Goal: Information Seeking & Learning: Learn about a topic

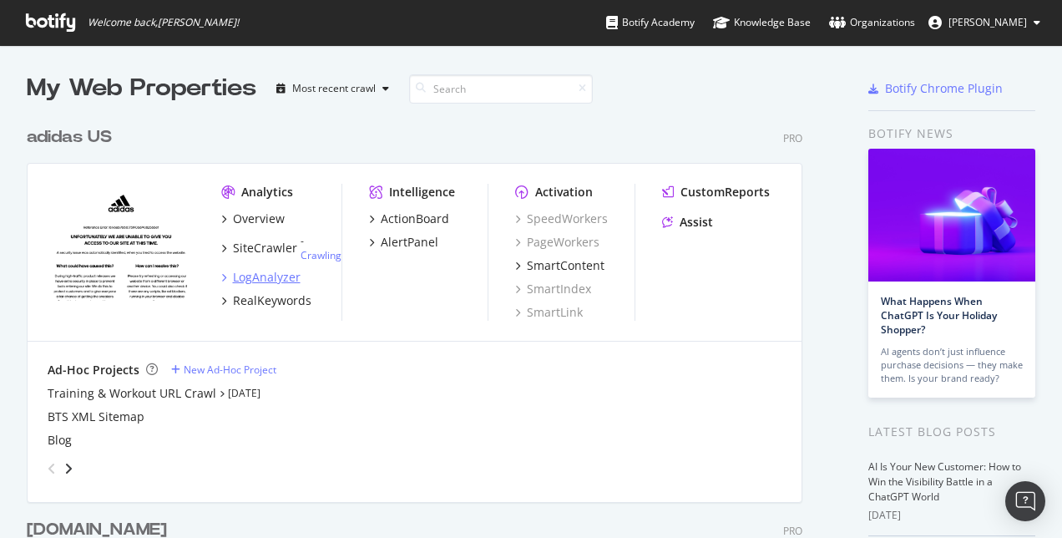
click at [268, 275] on div "LogAnalyzer" at bounding box center [267, 277] width 68 height 17
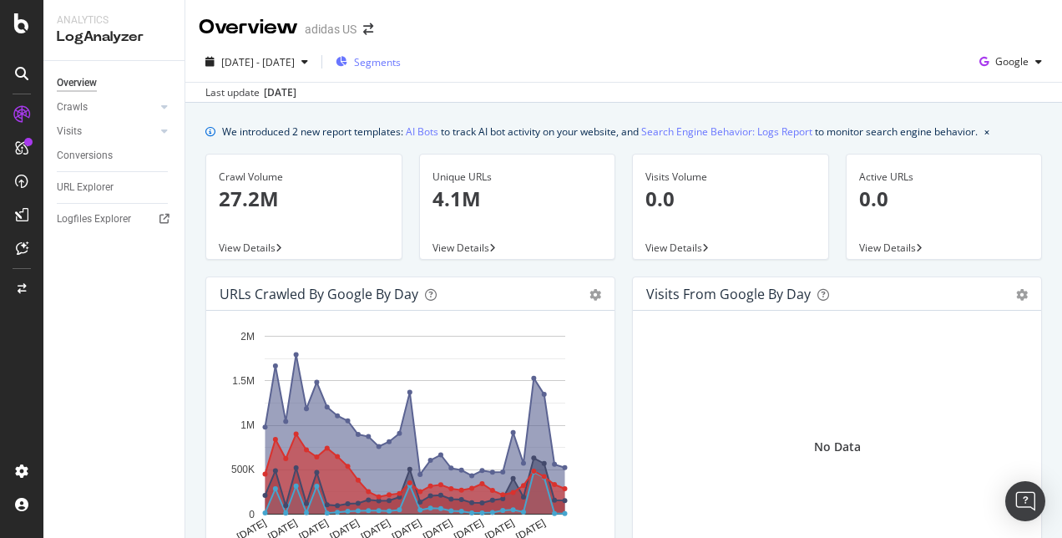
click at [401, 65] on span "Segments" at bounding box center [377, 62] width 47 height 14
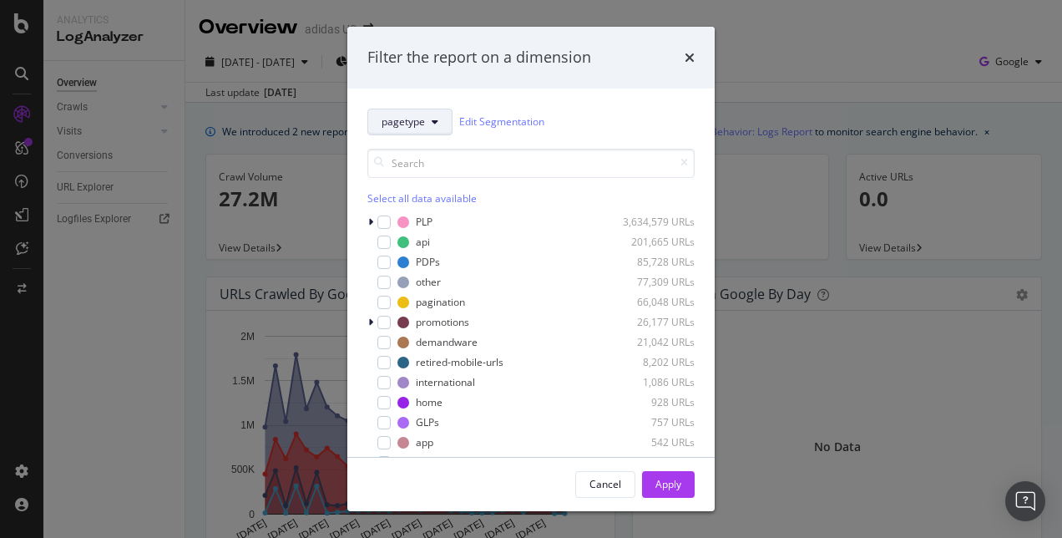
click at [441, 124] on button "pagetype" at bounding box center [409, 122] width 85 height 27
click at [679, 65] on div "Filter the report on a dimension" at bounding box center [530, 58] width 327 height 22
click at [685, 67] on div "times" at bounding box center [689, 58] width 10 height 22
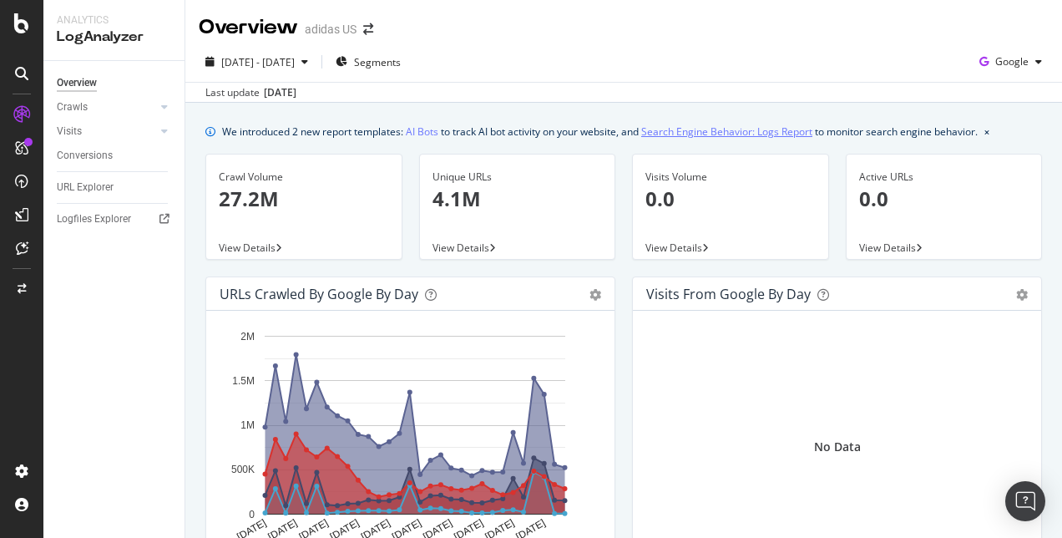
click at [780, 129] on link "Search Engine Behavior: Logs Report" at bounding box center [726, 132] width 171 height 18
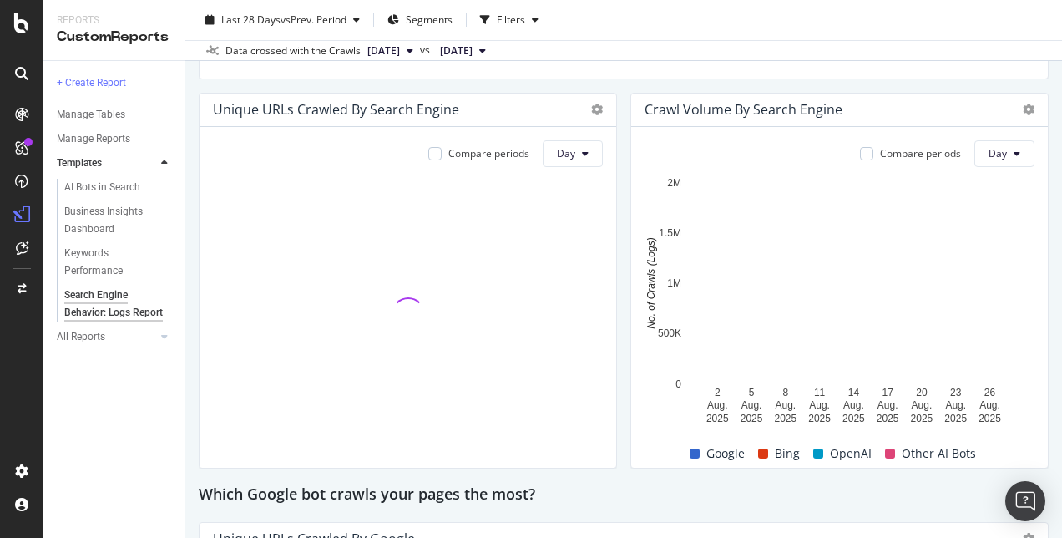
scroll to position [346, 0]
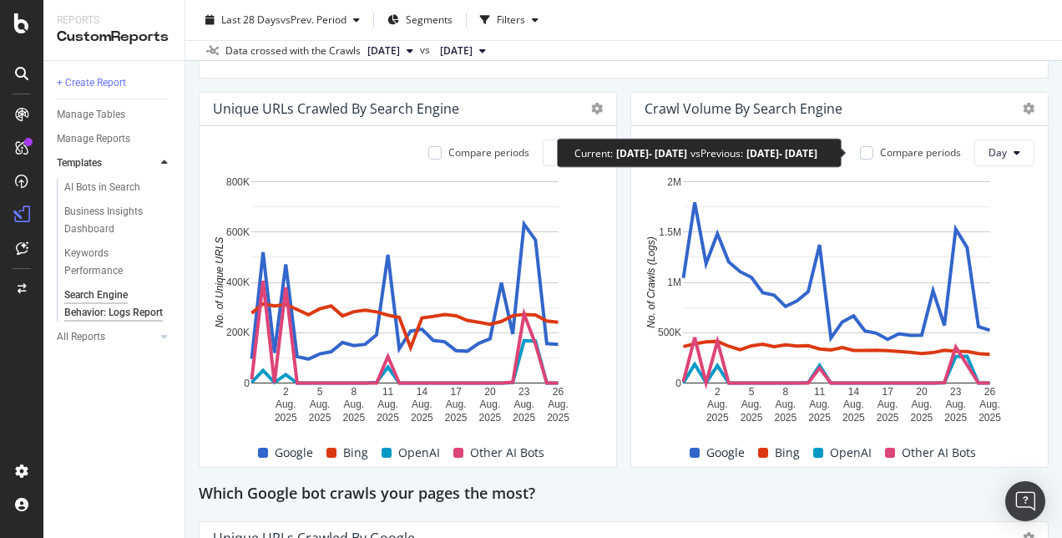
click at [880, 154] on div "Compare periods" at bounding box center [920, 152] width 81 height 14
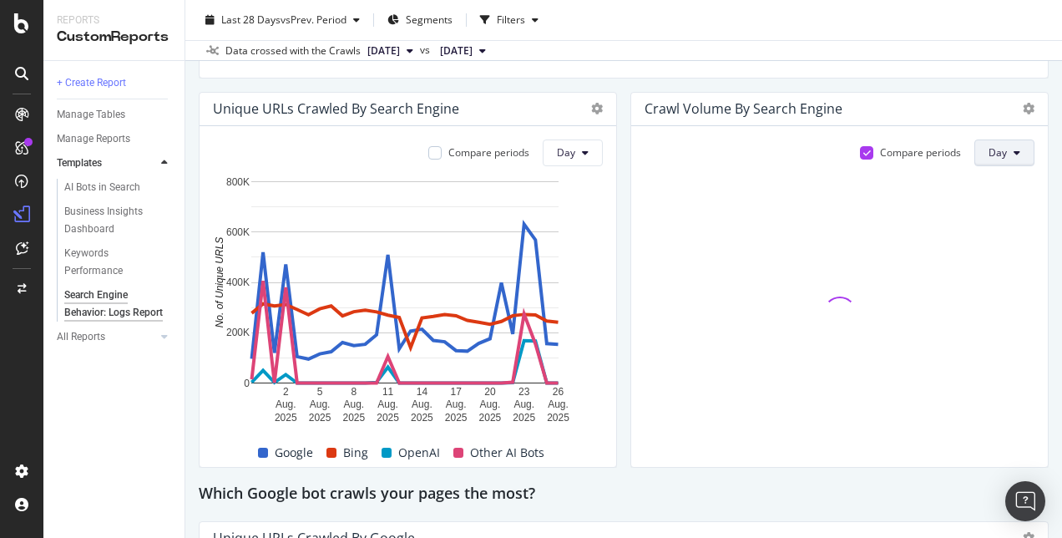
click at [997, 146] on button "Day" at bounding box center [1004, 152] width 60 height 27
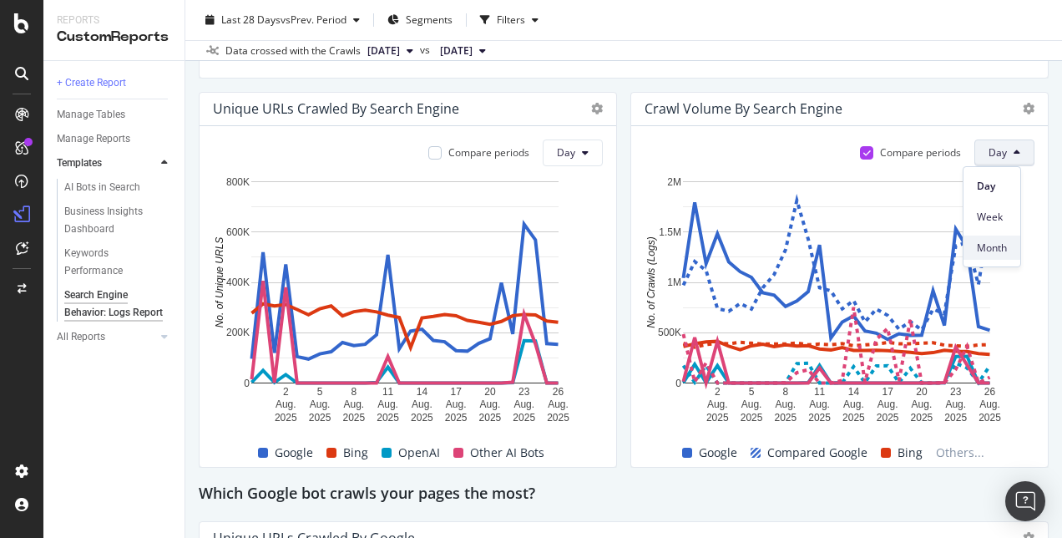
click at [998, 248] on span "Month" at bounding box center [992, 247] width 30 height 15
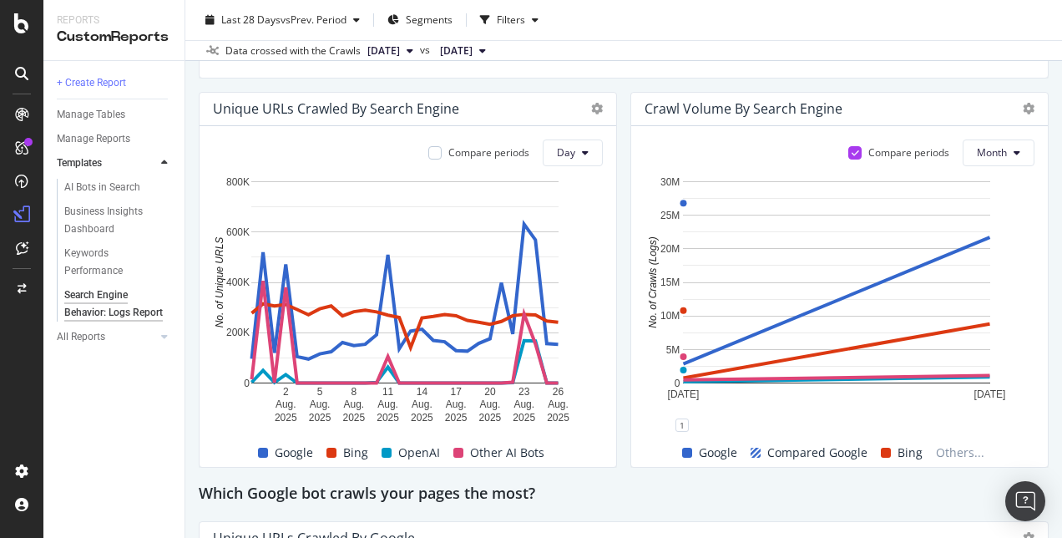
click at [874, 159] on div "Compare periods" at bounding box center [908, 152] width 81 height 14
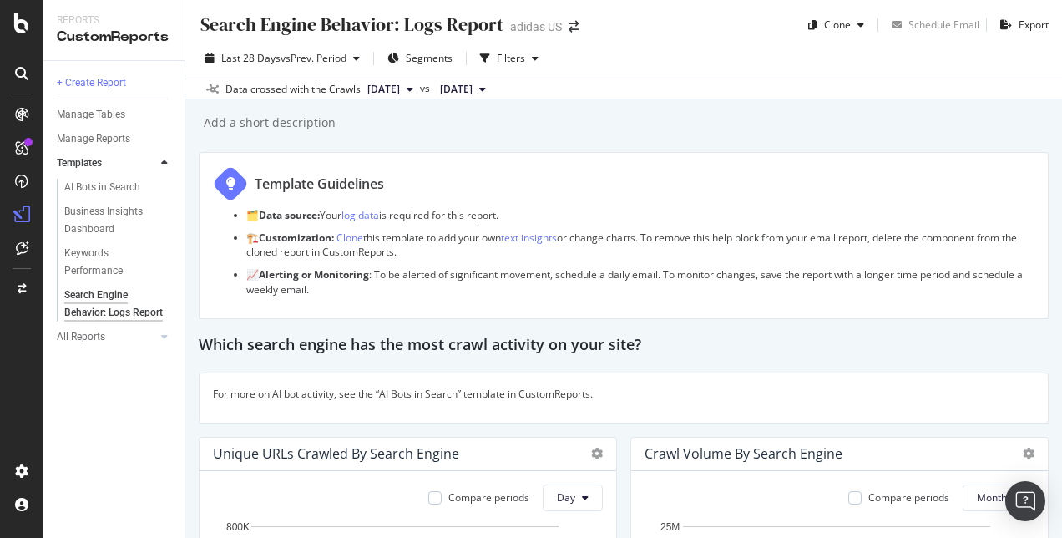
scroll to position [0, 0]
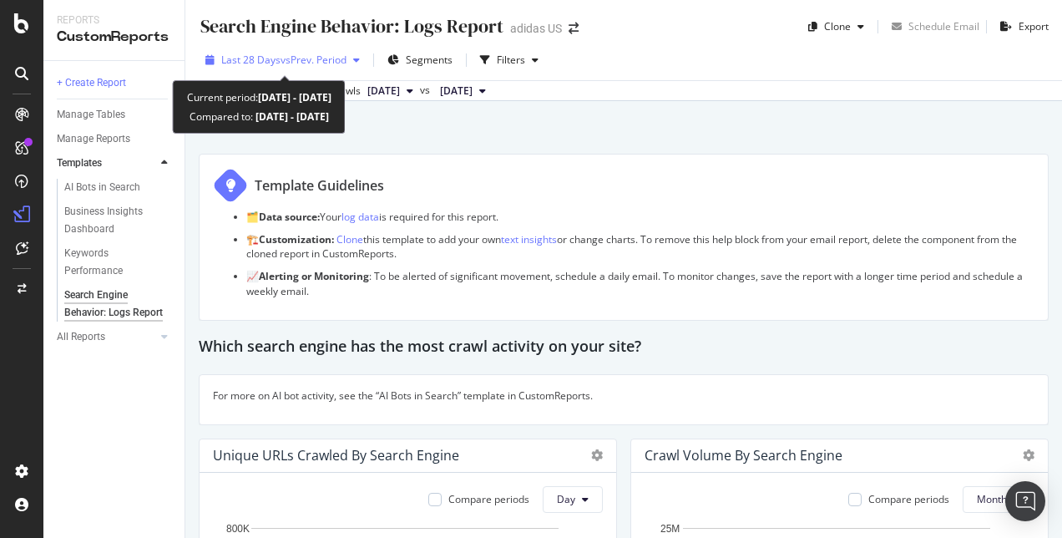
click at [326, 49] on div "Last 28 Days vs Prev. Period" at bounding box center [283, 60] width 168 height 25
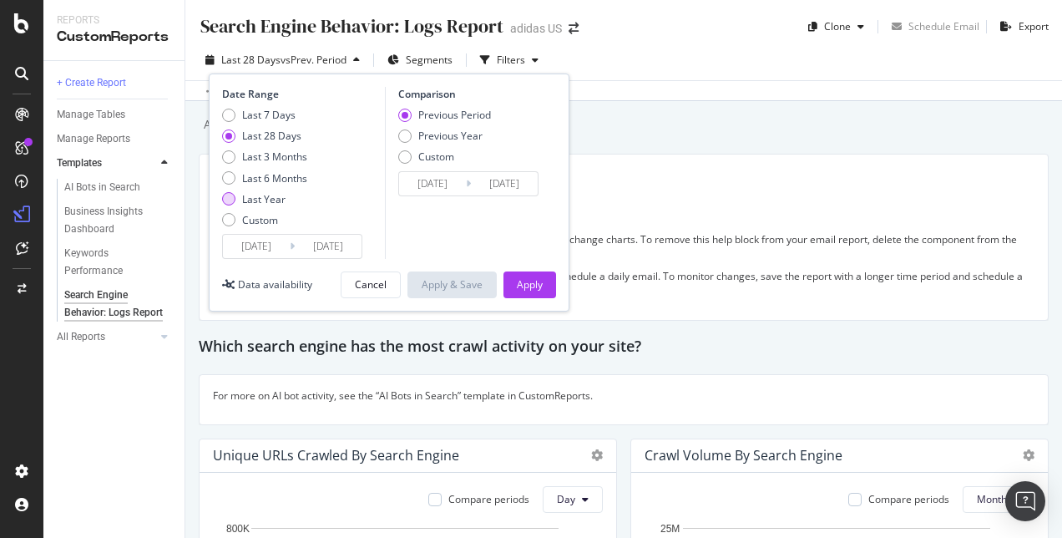
click at [273, 205] on div "Last Year" at bounding box center [263, 199] width 43 height 14
type input "[DATE]"
click at [274, 159] on div "Last 3 Months" at bounding box center [274, 156] width 65 height 14
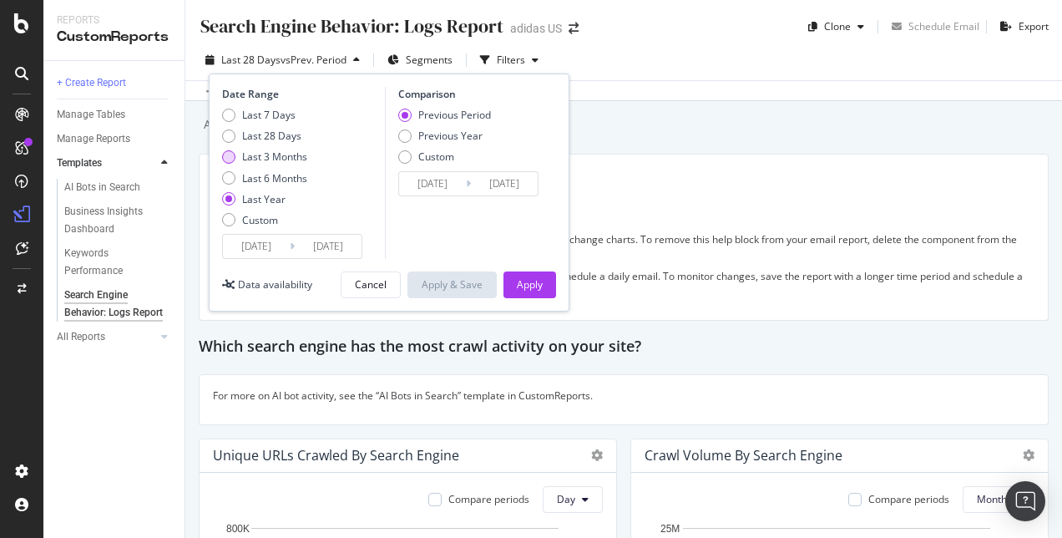
type input "[DATE]"
click at [467, 132] on div "Previous Year" at bounding box center [450, 136] width 64 height 14
type input "[DATE]"
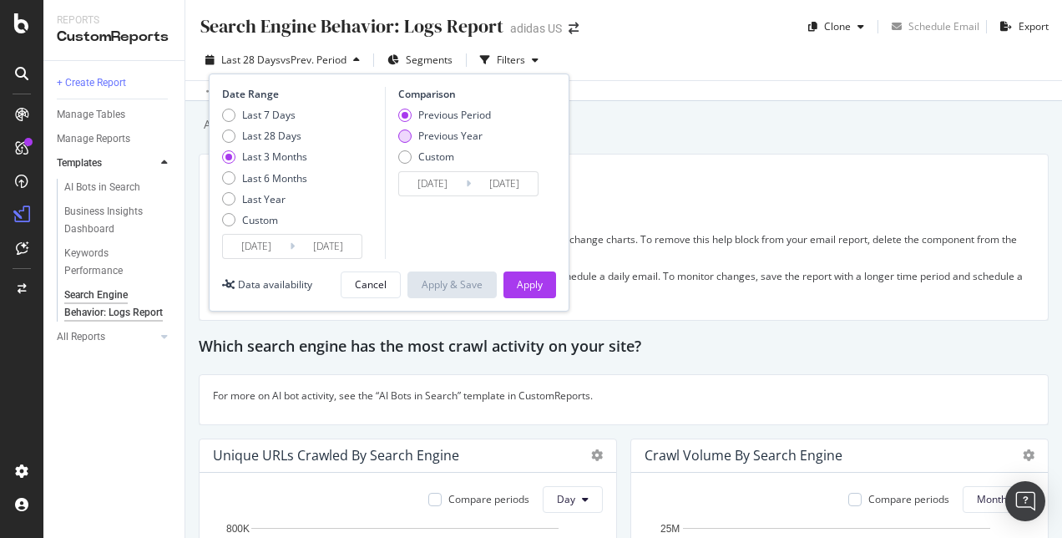
type input "[DATE]"
click at [541, 276] on div "Apply" at bounding box center [530, 284] width 26 height 25
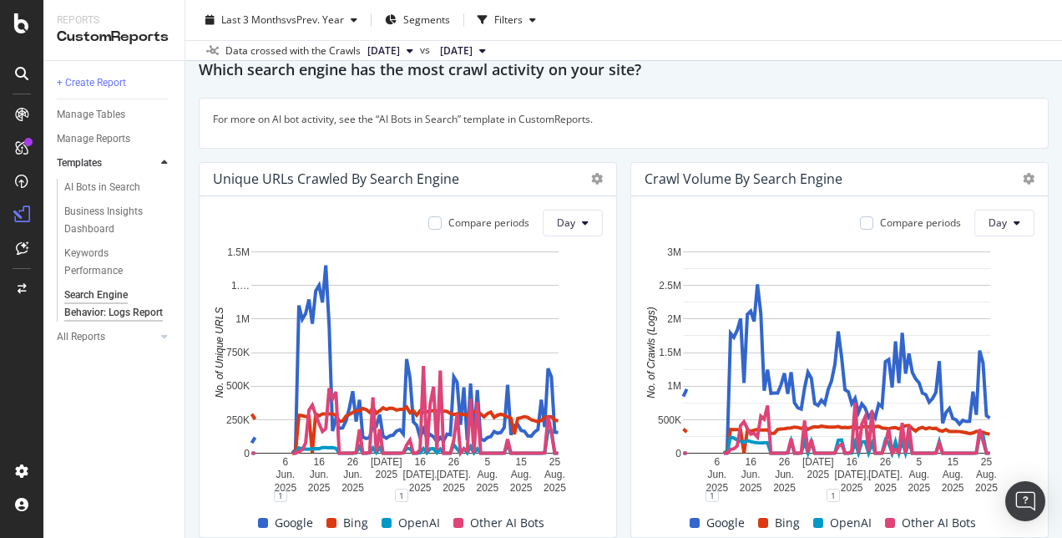
scroll to position [276, 0]
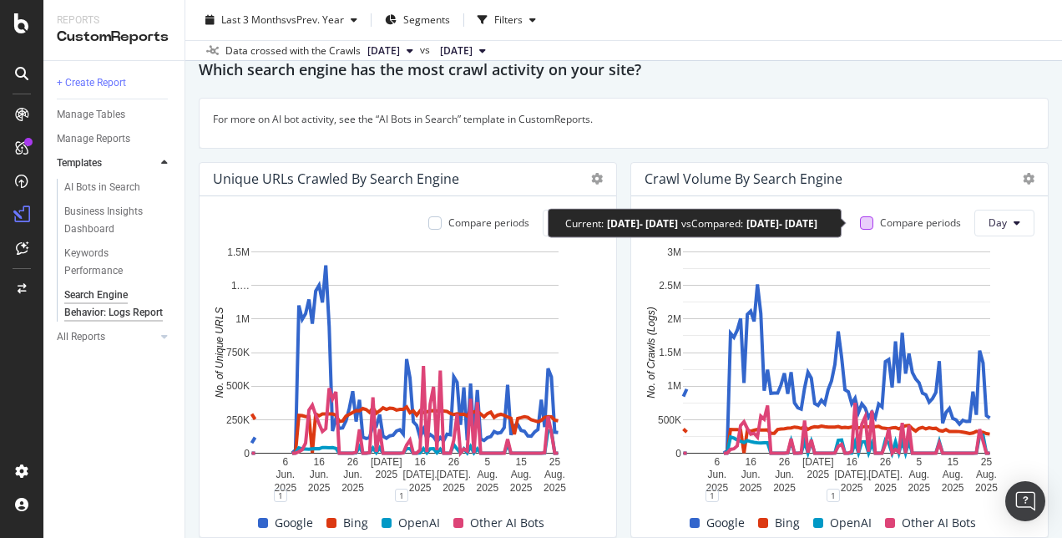
click at [860, 218] on div at bounding box center [866, 222] width 13 height 13
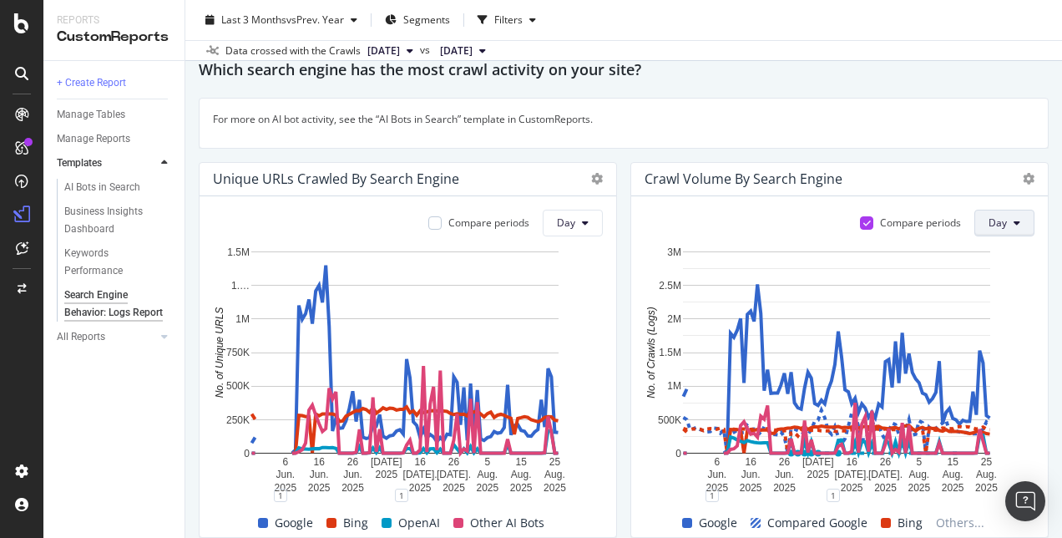
click at [988, 229] on span "Day" at bounding box center [997, 222] width 18 height 14
click at [994, 291] on span "Week" at bounding box center [992, 287] width 30 height 15
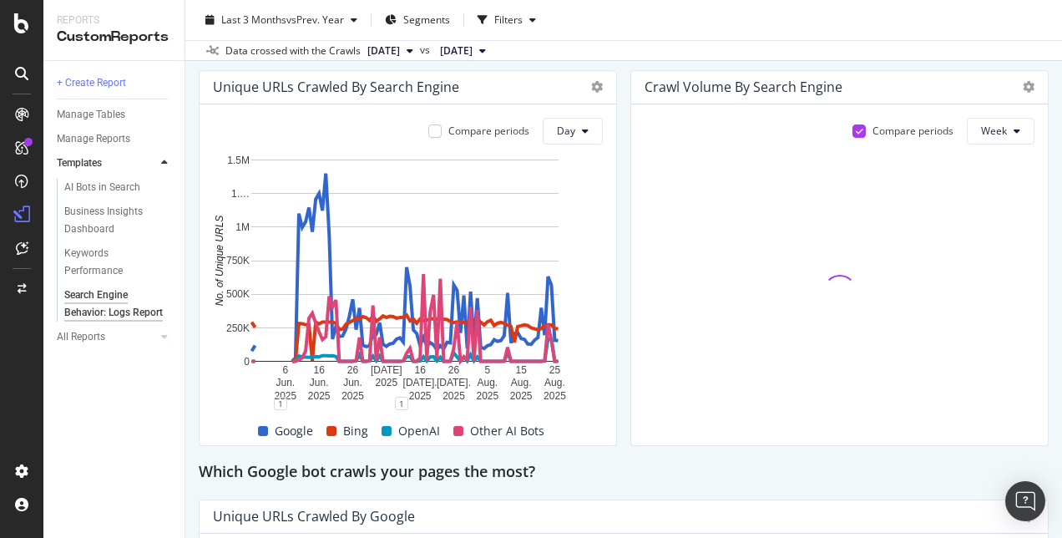
scroll to position [367, 0]
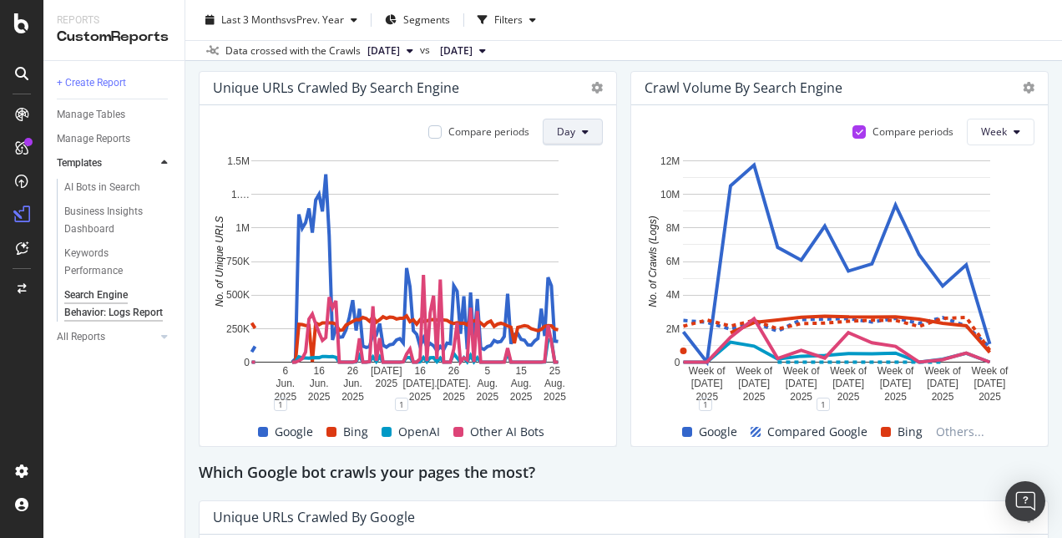
click at [569, 129] on button "Day" at bounding box center [573, 132] width 60 height 27
click at [573, 190] on span "Week" at bounding box center [567, 196] width 30 height 15
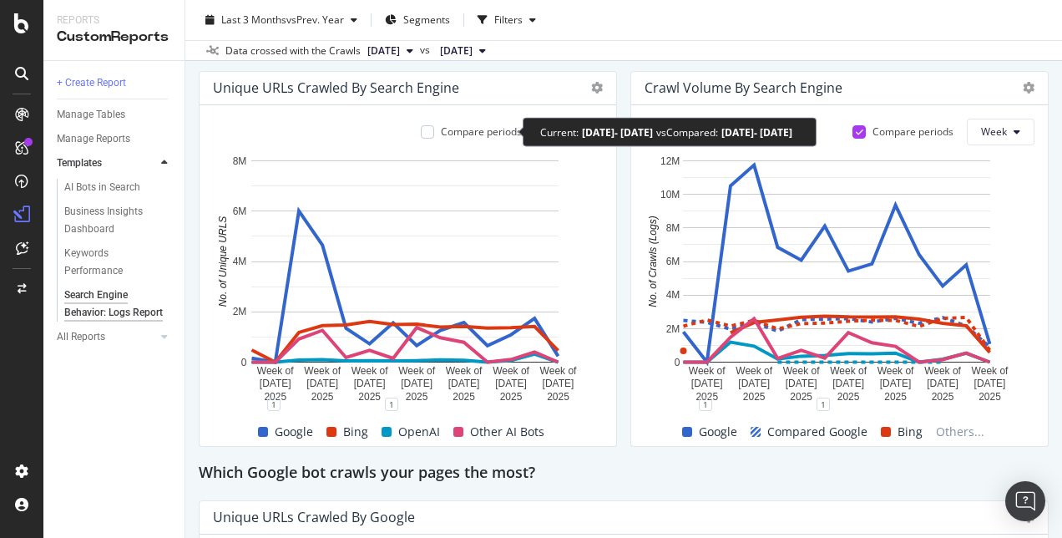
click at [462, 130] on div "Compare periods" at bounding box center [481, 131] width 81 height 14
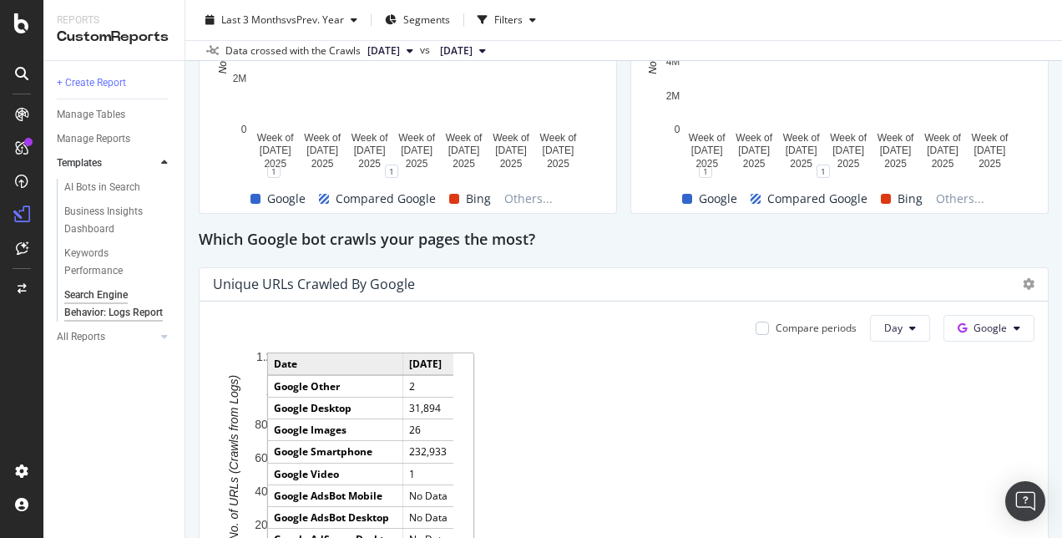
scroll to position [599, 0]
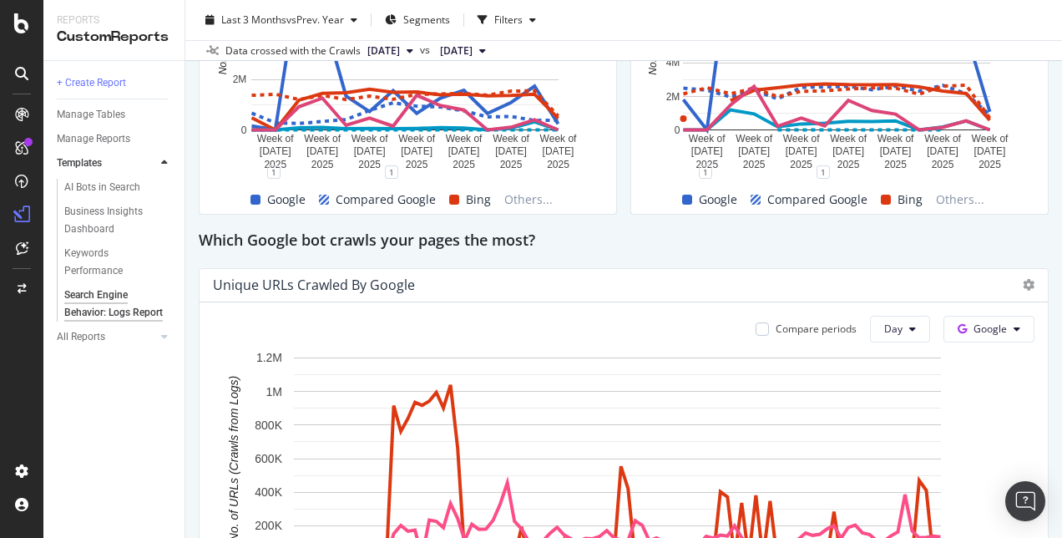
click at [600, 248] on div "Which Google bot crawls your pages the most?" at bounding box center [624, 241] width 850 height 27
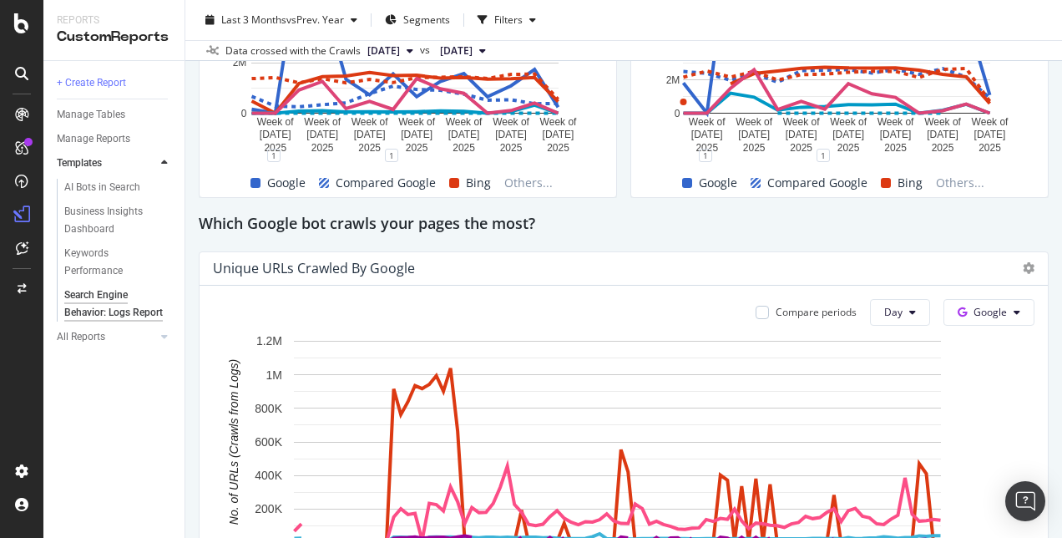
scroll to position [617, 0]
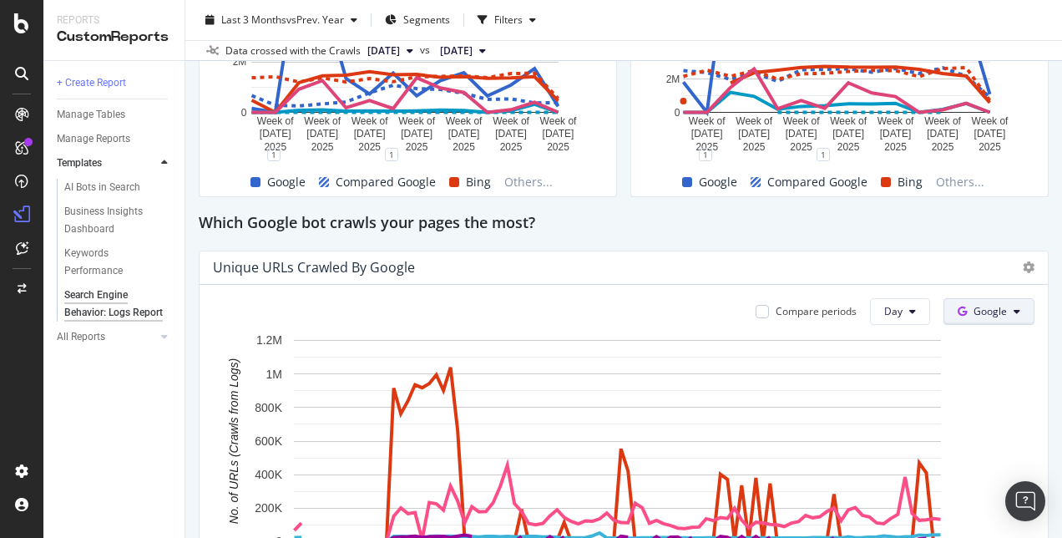
click at [977, 306] on span "Google" at bounding box center [989, 311] width 33 height 14
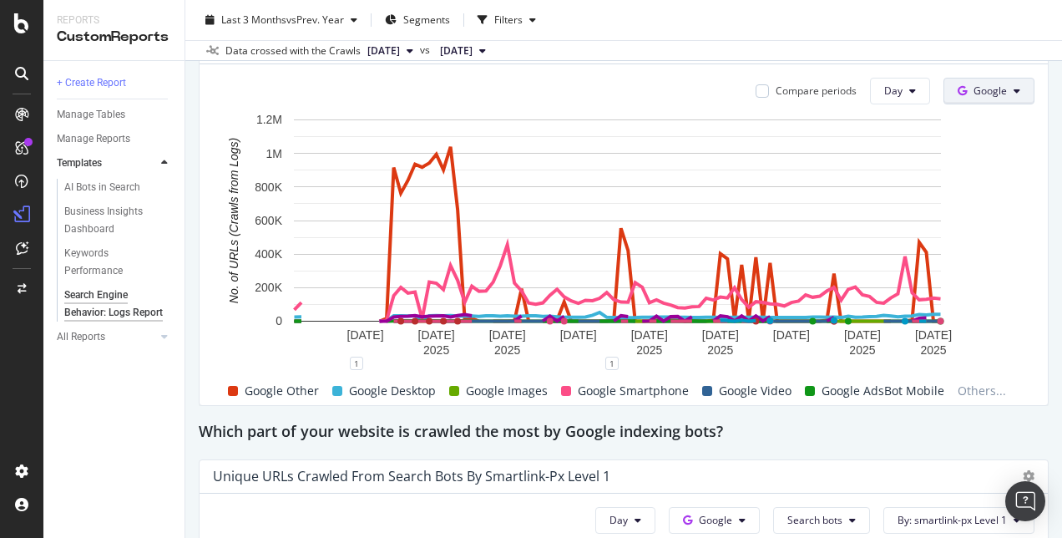
scroll to position [839, 0]
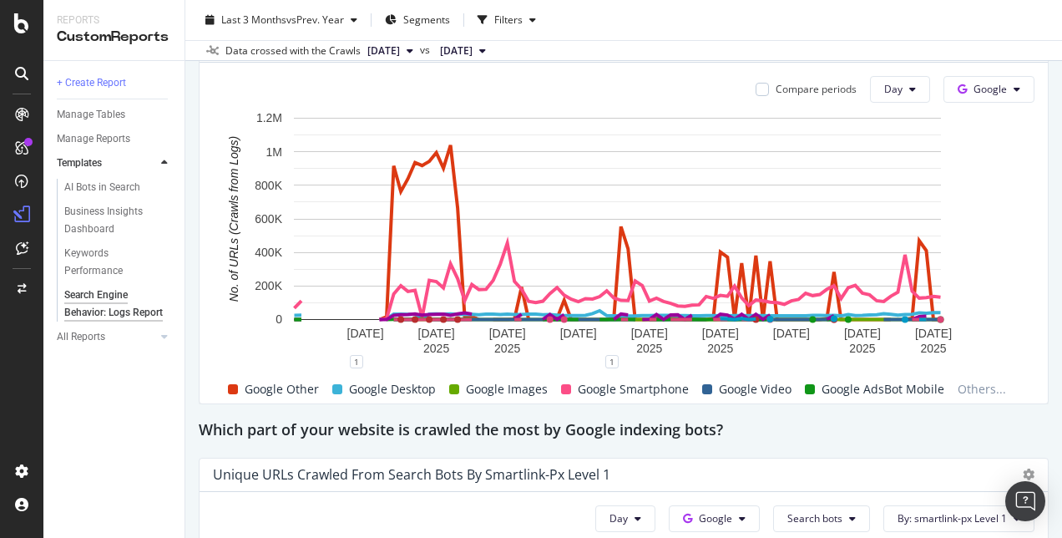
click at [855, 388] on span "Google AdsBot Mobile" at bounding box center [882, 389] width 123 height 20
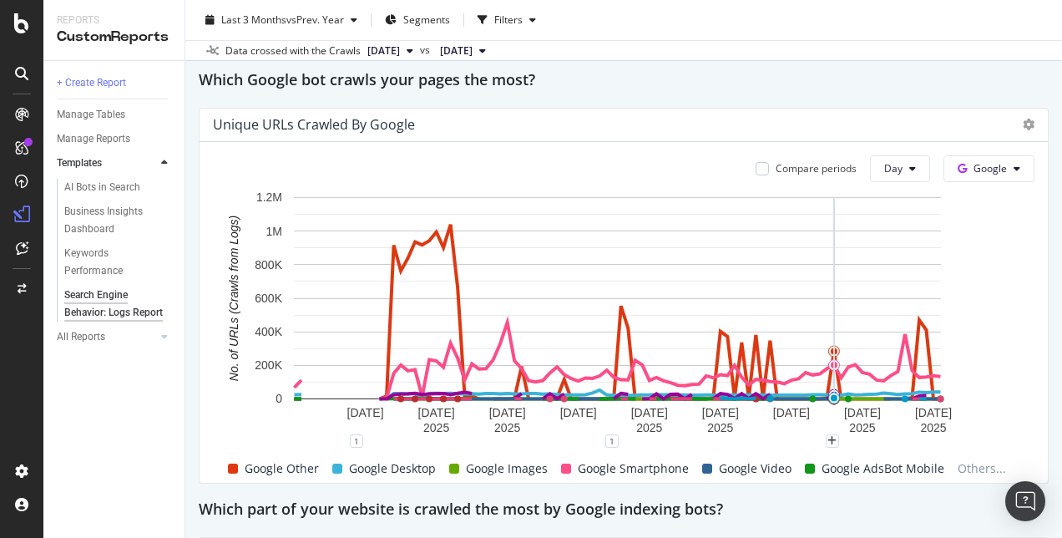
scroll to position [758, 0]
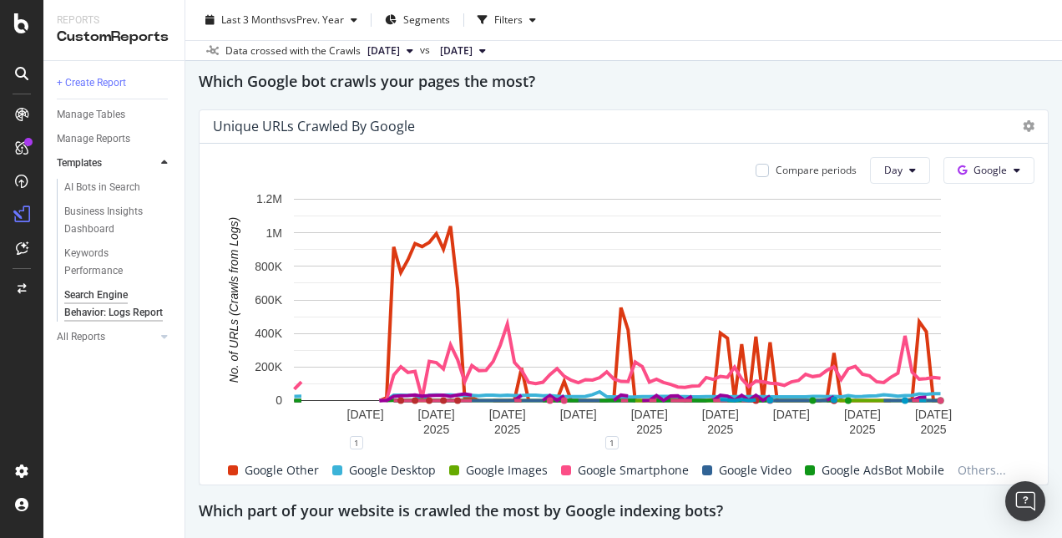
click at [925, 471] on span "Google AdsBot Mobile" at bounding box center [882, 470] width 123 height 20
click at [957, 469] on span "Others..." at bounding box center [982, 470] width 62 height 20
click at [1023, 129] on icon at bounding box center [1029, 126] width 12 height 12
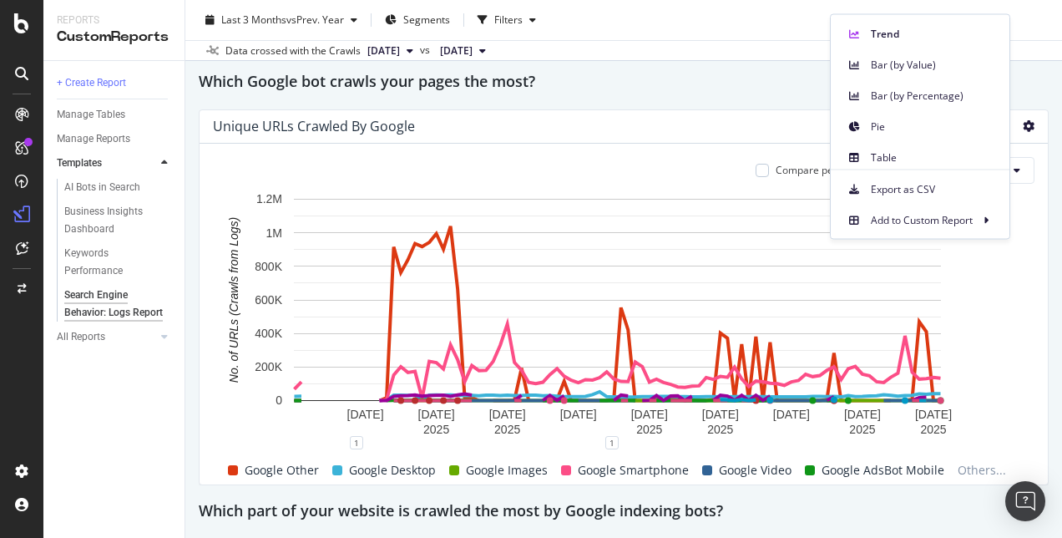
click at [704, 148] on div "Compare periods Day Google [DATE] [DATE] [DATE] [DATE] [DATE] [DATE] [DATE] [DA…" at bounding box center [623, 314] width 848 height 341
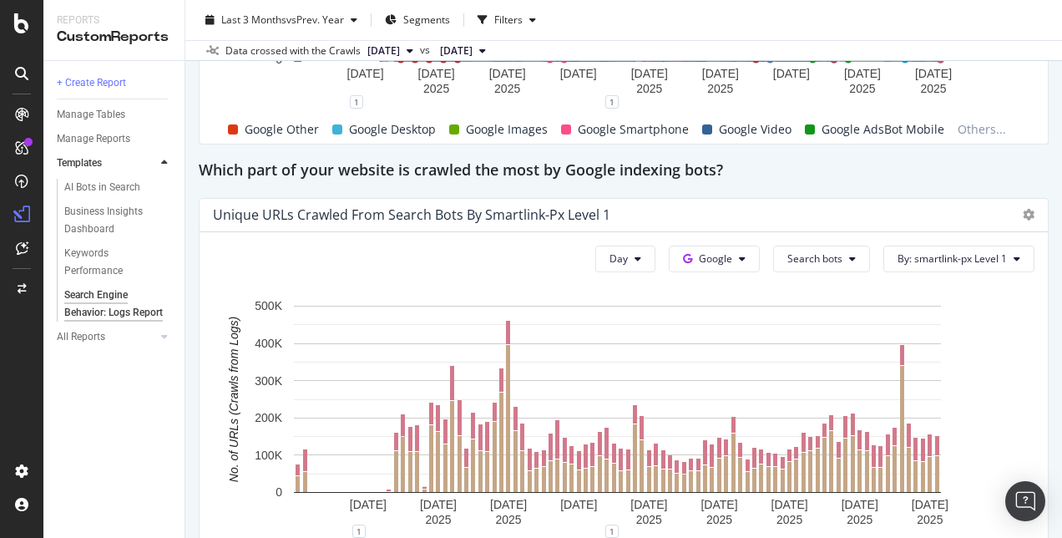
scroll to position [1103, 0]
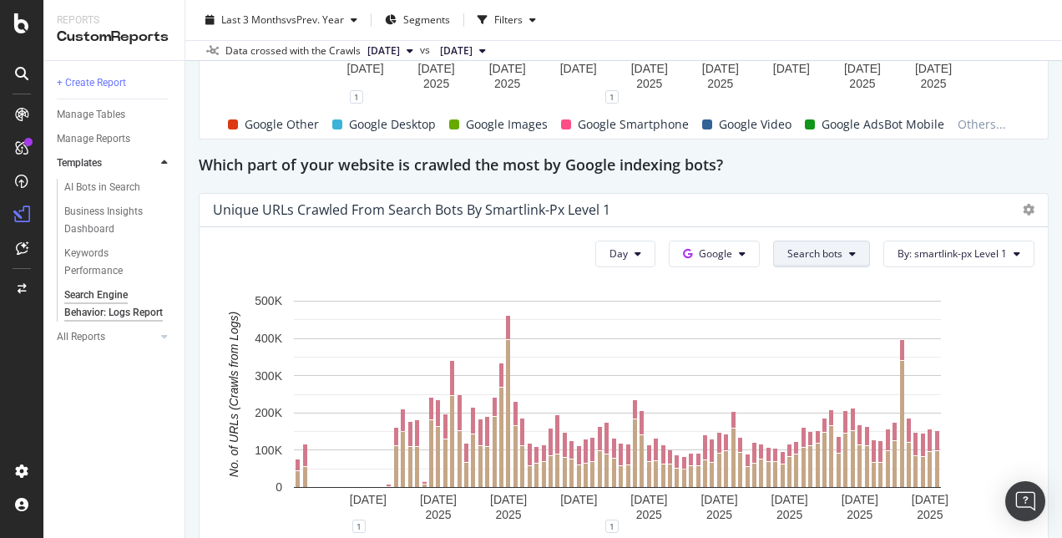
click at [811, 265] on button "Search bots" at bounding box center [821, 253] width 97 height 27
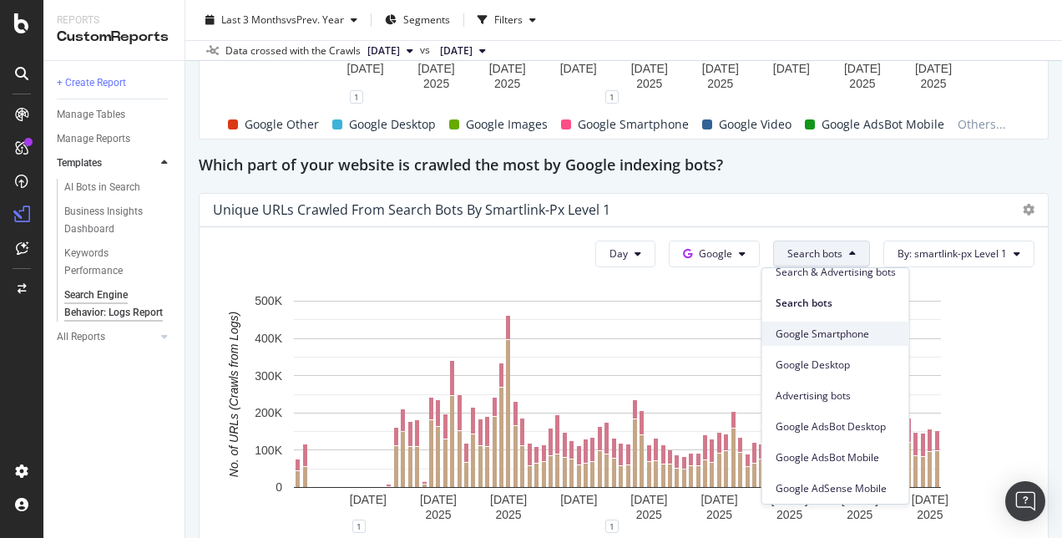
scroll to position [47, 0]
drag, startPoint x: 836, startPoint y: 392, endPoint x: 850, endPoint y: 402, distance: 17.4
click at [850, 402] on div "Advertising bots" at bounding box center [835, 394] width 147 height 24
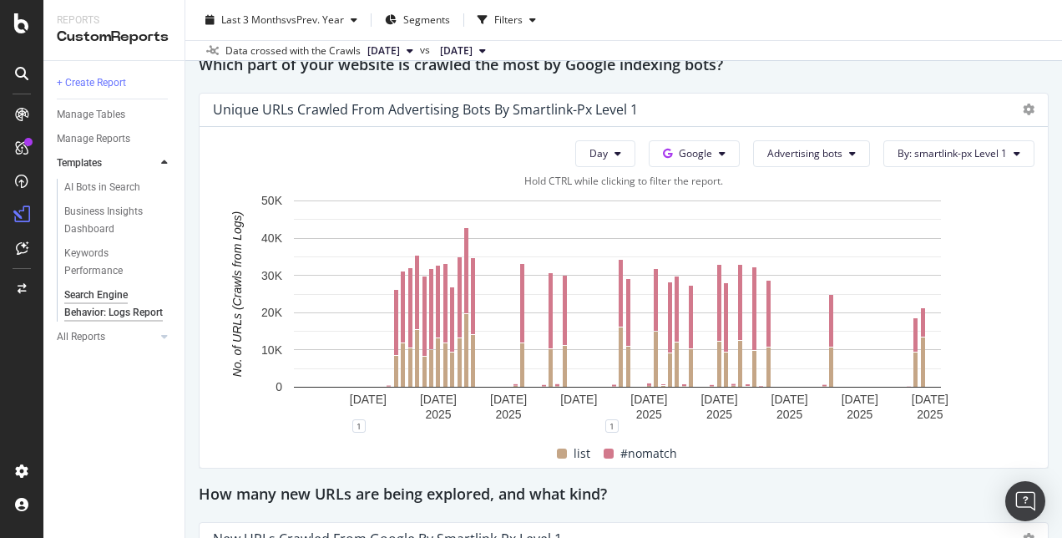
scroll to position [1204, 0]
click at [929, 159] on span "By: smartlink-px Level 1" at bounding box center [951, 153] width 109 height 14
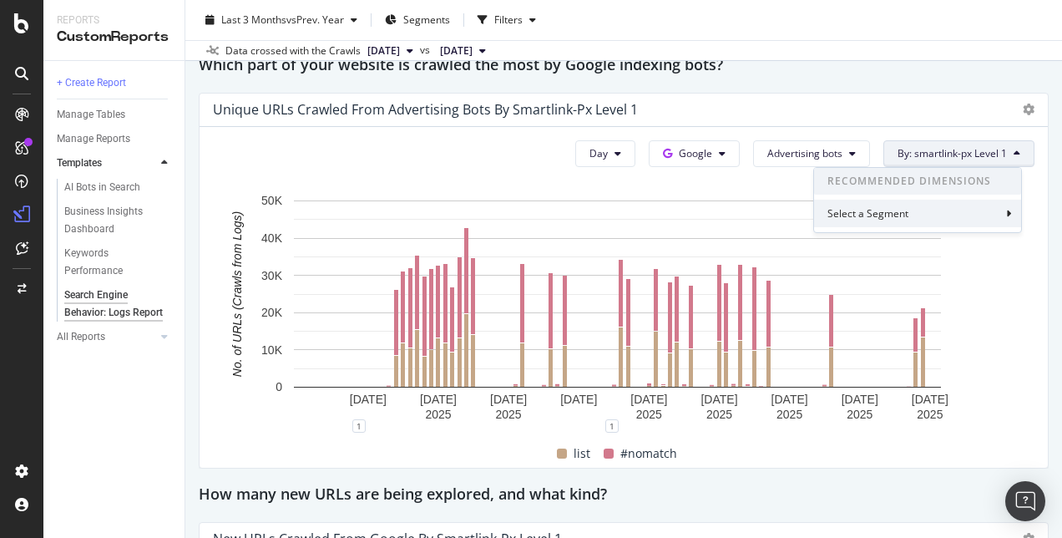
click at [929, 207] on div "Select a Segment" at bounding box center [917, 213] width 207 height 28
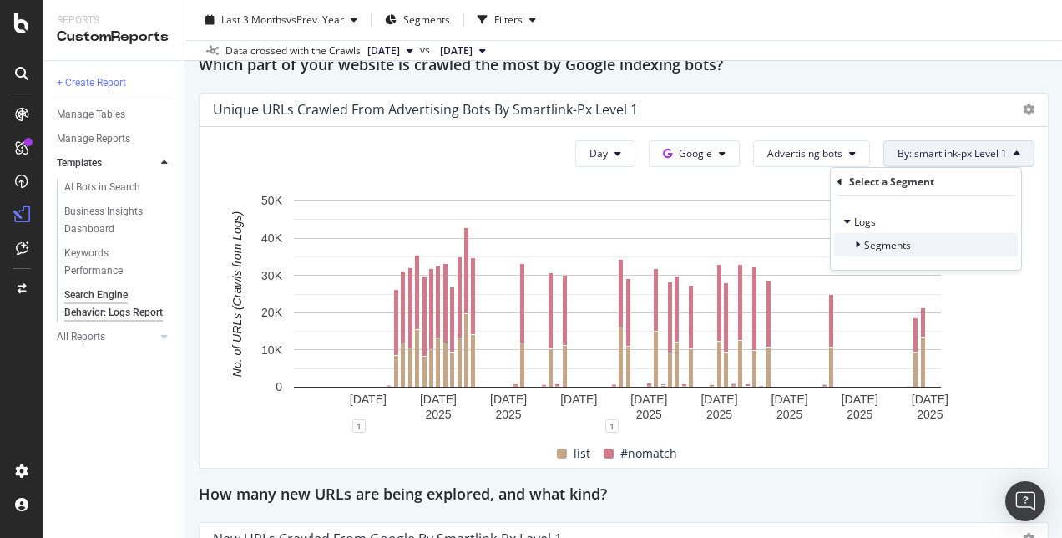
click at [855, 247] on icon at bounding box center [857, 245] width 5 height 10
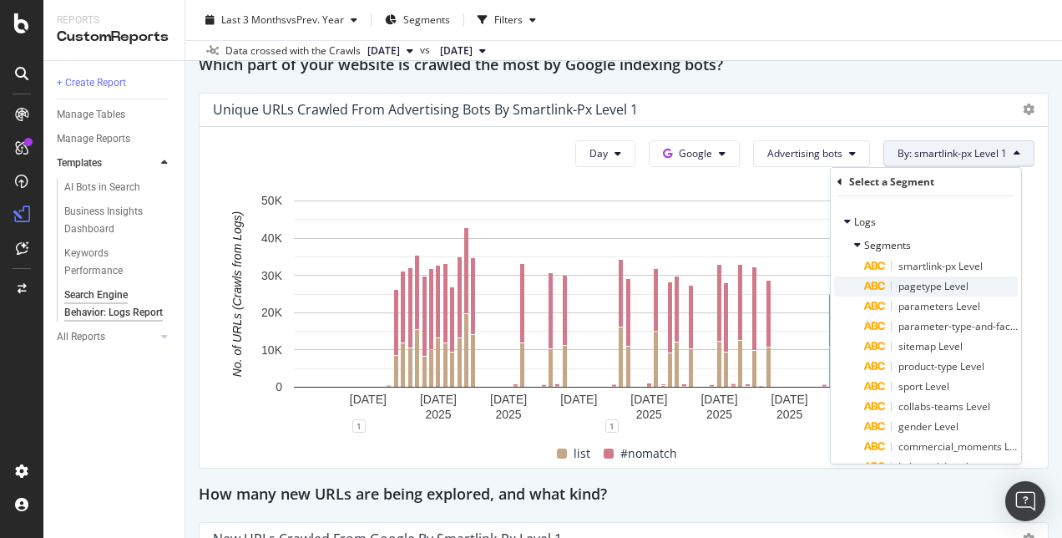
click at [908, 293] on span "pagetype Level" at bounding box center [933, 286] width 70 height 14
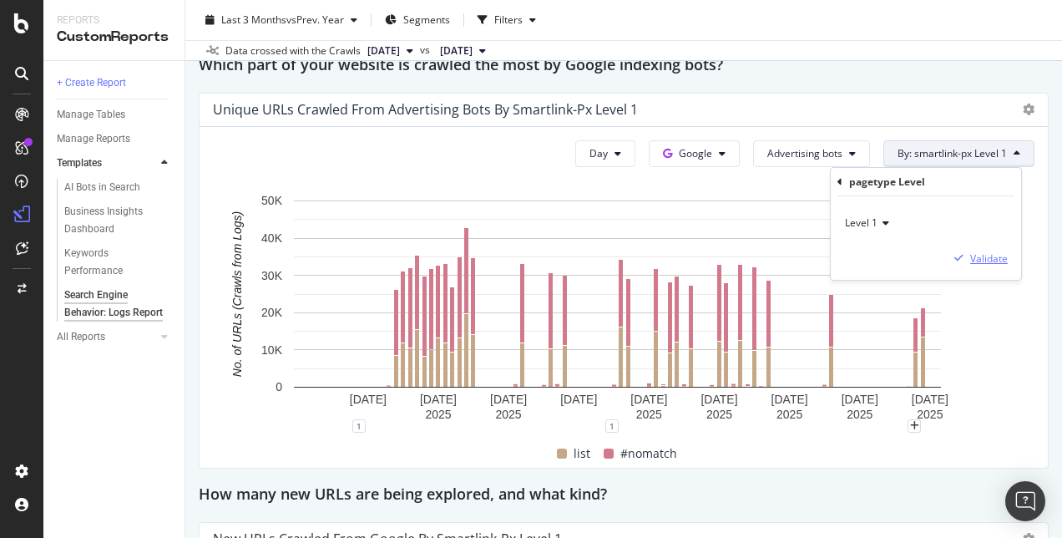
click at [990, 254] on div "Validate" at bounding box center [989, 258] width 38 height 14
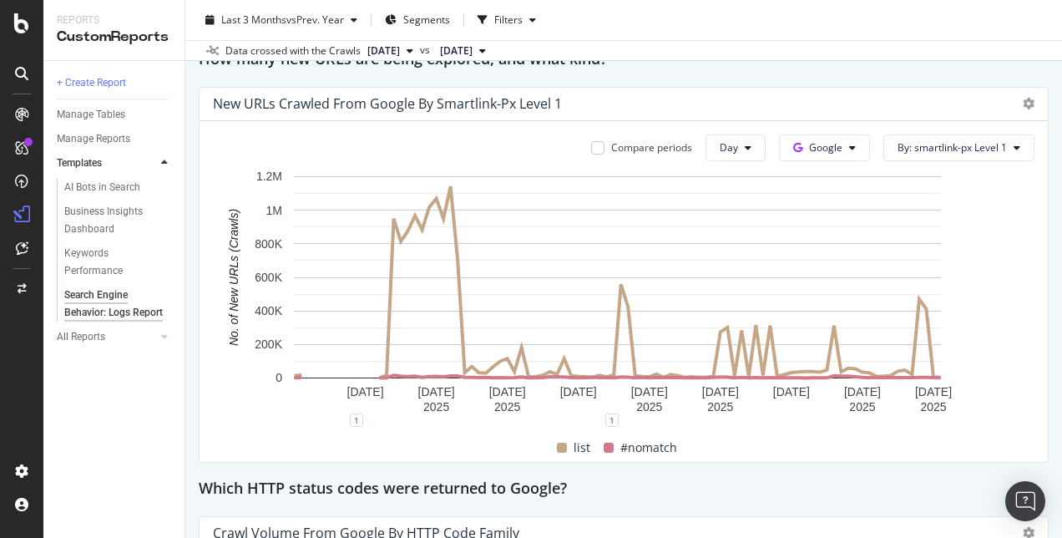
scroll to position [1660, 0]
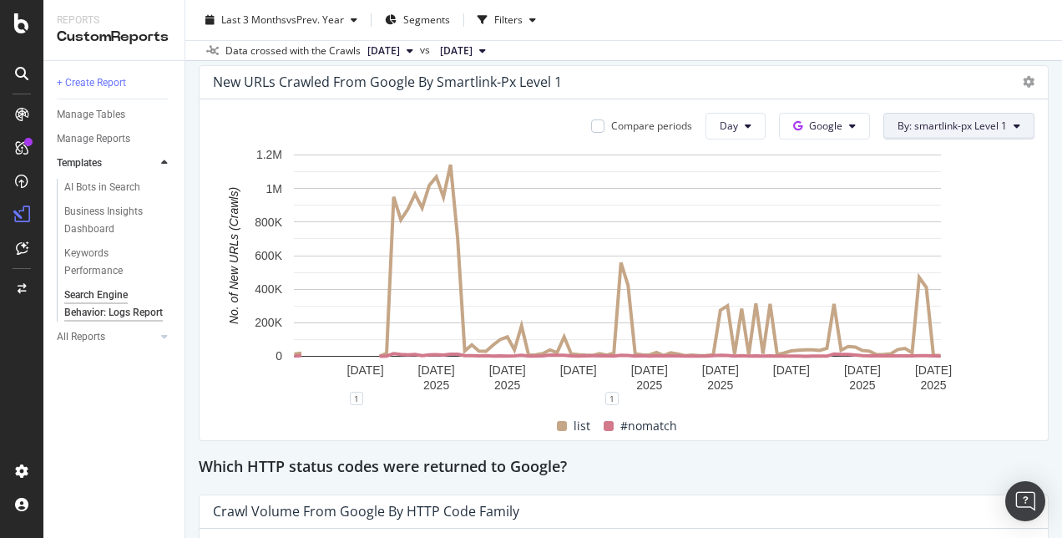
click at [935, 116] on button "By: smartlink-px Level 1" at bounding box center [958, 126] width 151 height 27
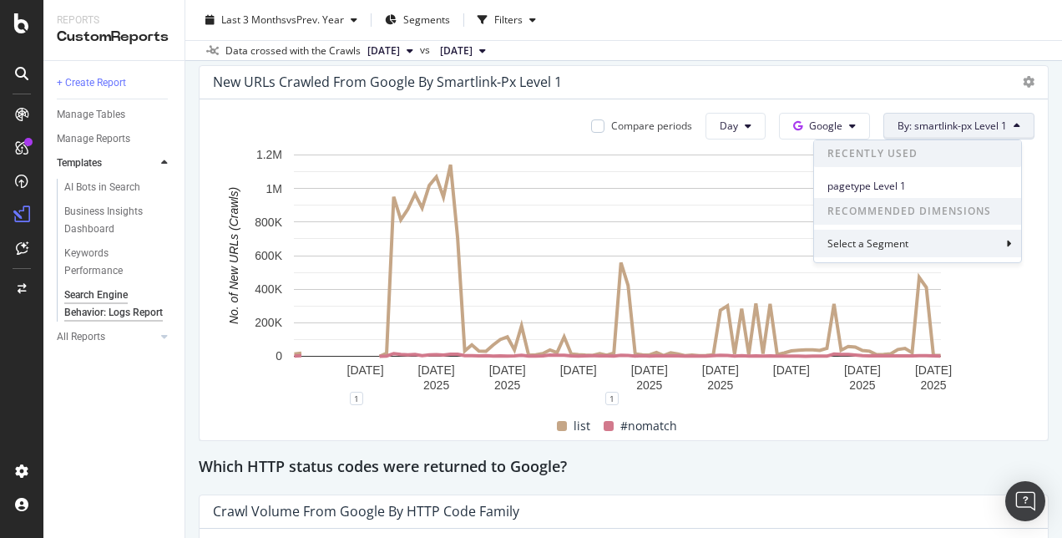
click at [928, 248] on div "Select a Segment" at bounding box center [917, 244] width 207 height 28
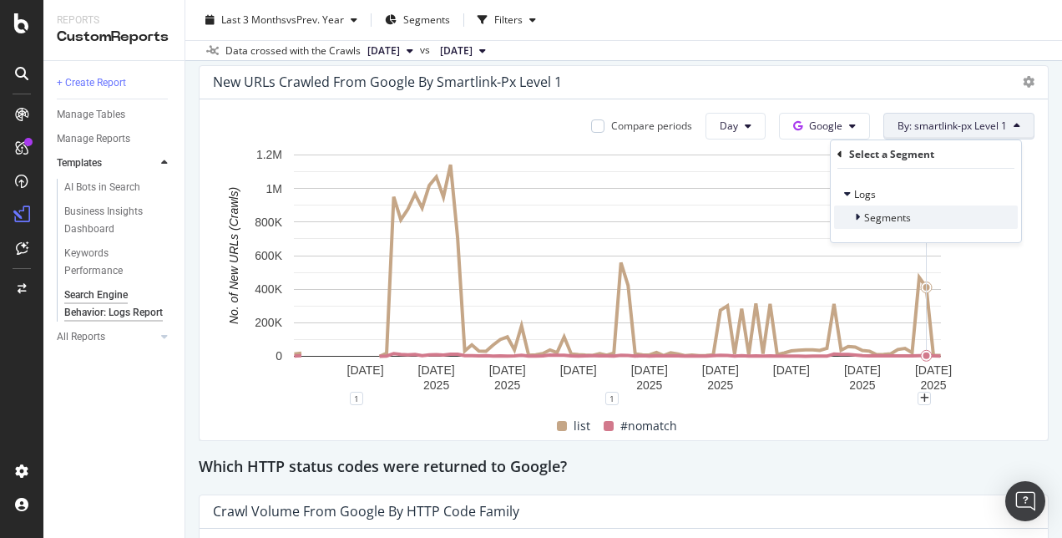
click at [880, 216] on span "Segments" at bounding box center [887, 217] width 47 height 14
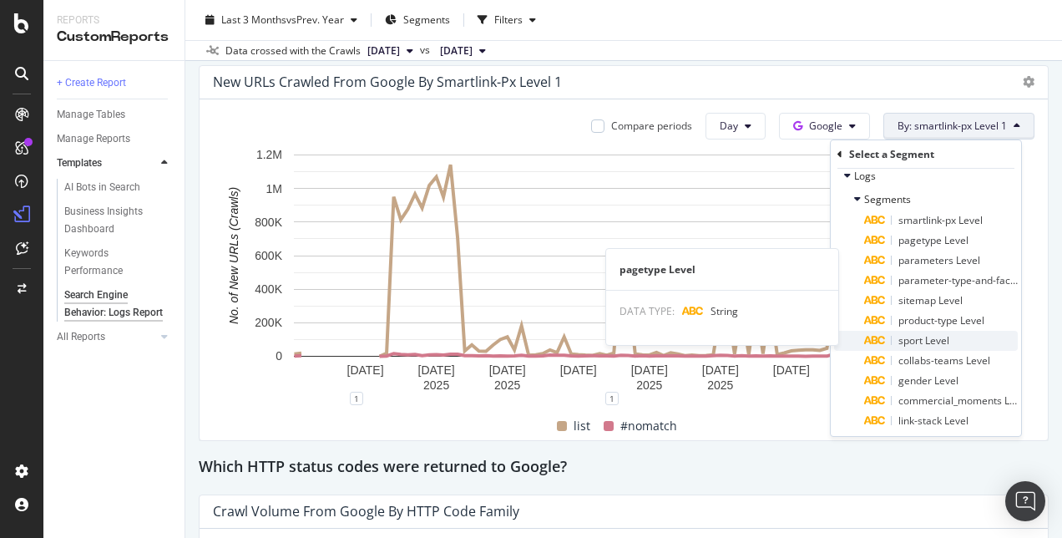
scroll to position [0, 0]
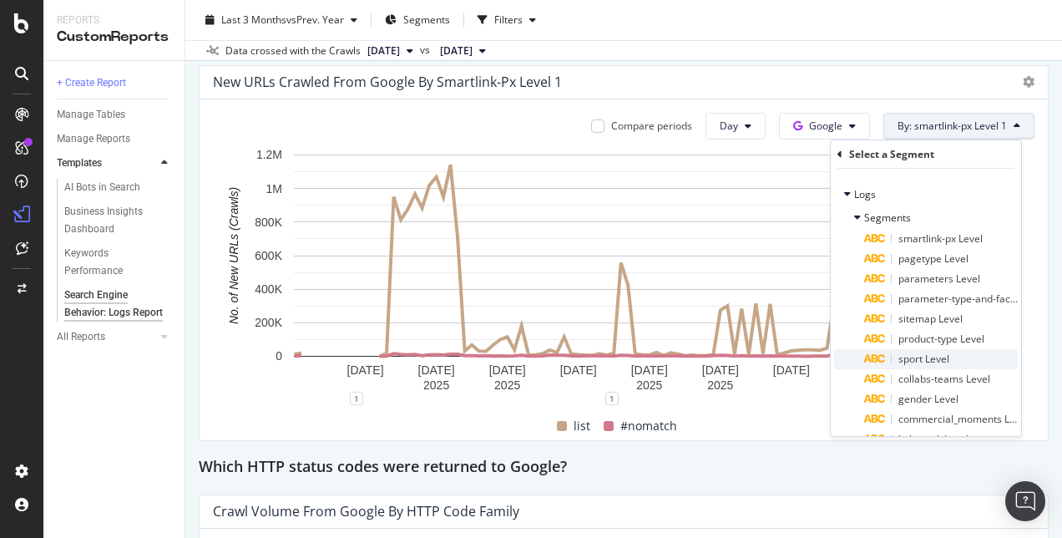
click at [927, 359] on span "sport Level" at bounding box center [923, 358] width 51 height 14
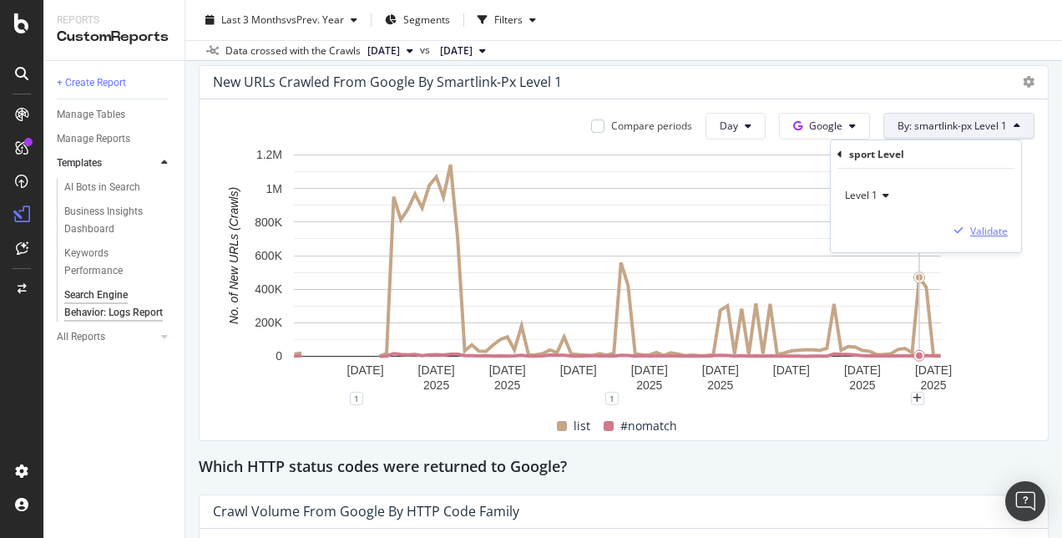
click at [982, 229] on div "Validate" at bounding box center [989, 231] width 38 height 14
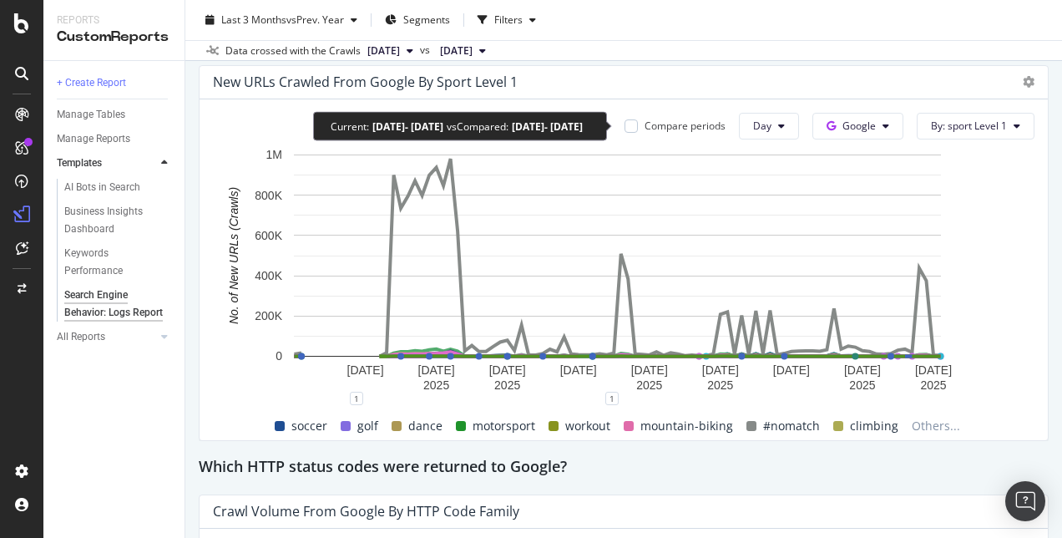
click at [690, 120] on div "Compare periods" at bounding box center [684, 126] width 81 height 14
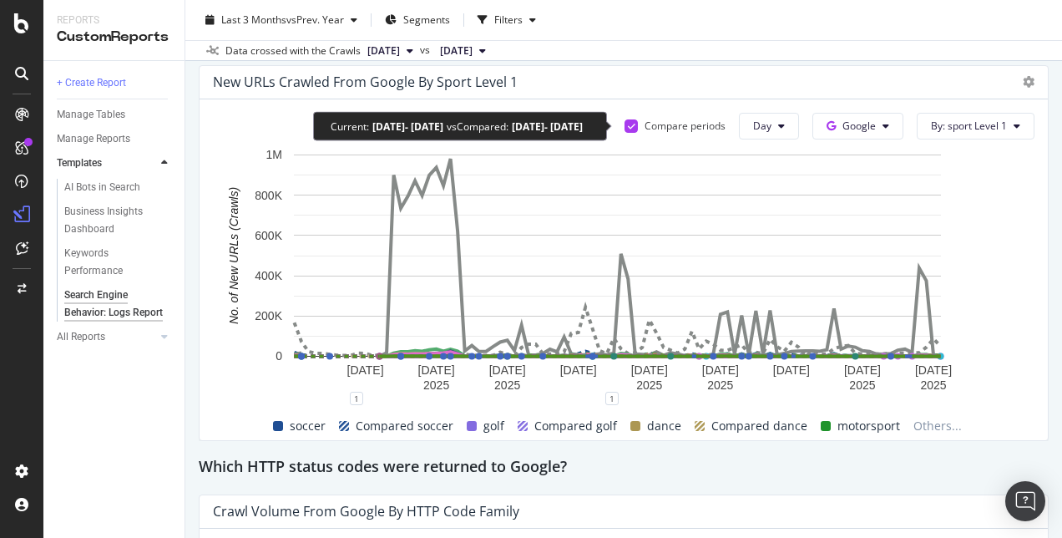
click at [690, 120] on div "Compare periods" at bounding box center [684, 126] width 81 height 14
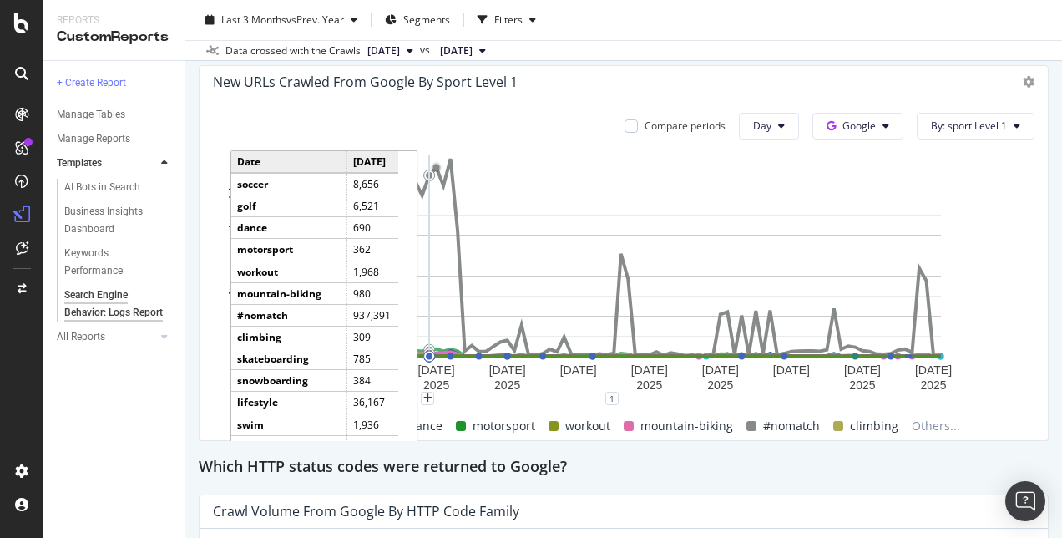
click at [649, 80] on div "New URLs Crawled from Google by sport Level 1" at bounding box center [609, 81] width 793 height 17
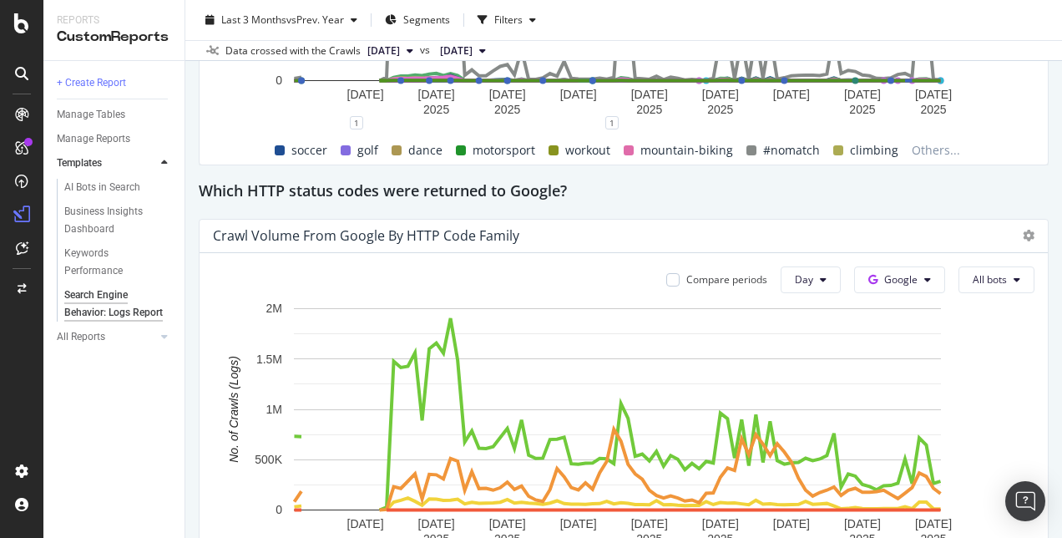
scroll to position [1915, 0]
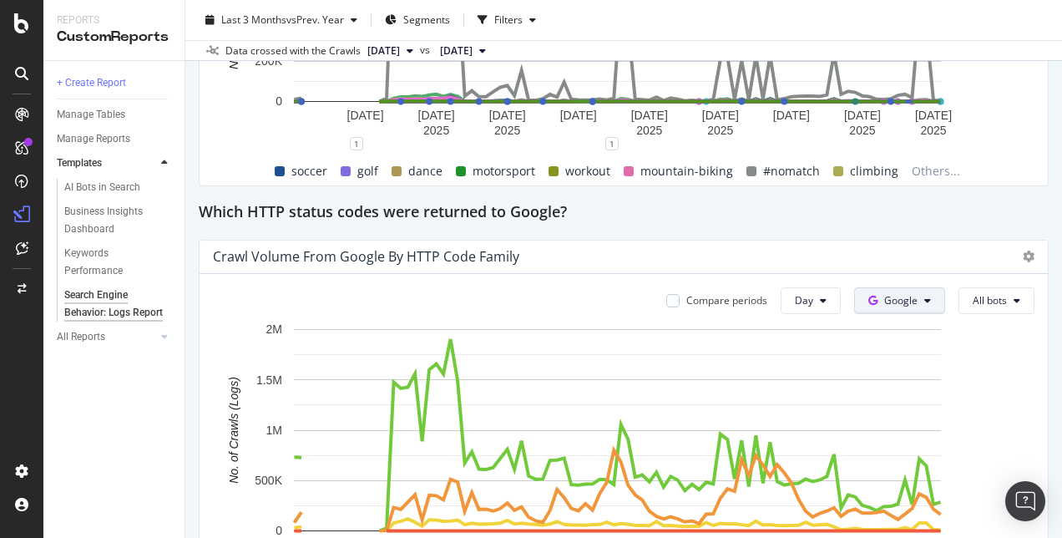
click at [883, 310] on button "Google" at bounding box center [899, 300] width 91 height 27
click at [908, 396] on span "OpenAI" at bounding box center [914, 395] width 62 height 15
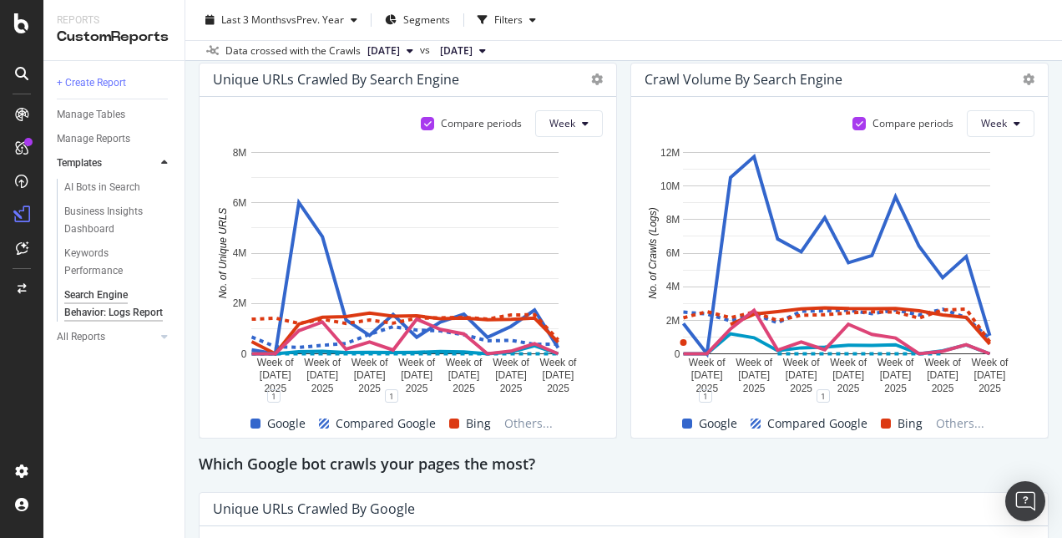
scroll to position [377, 0]
